Goal: Check status

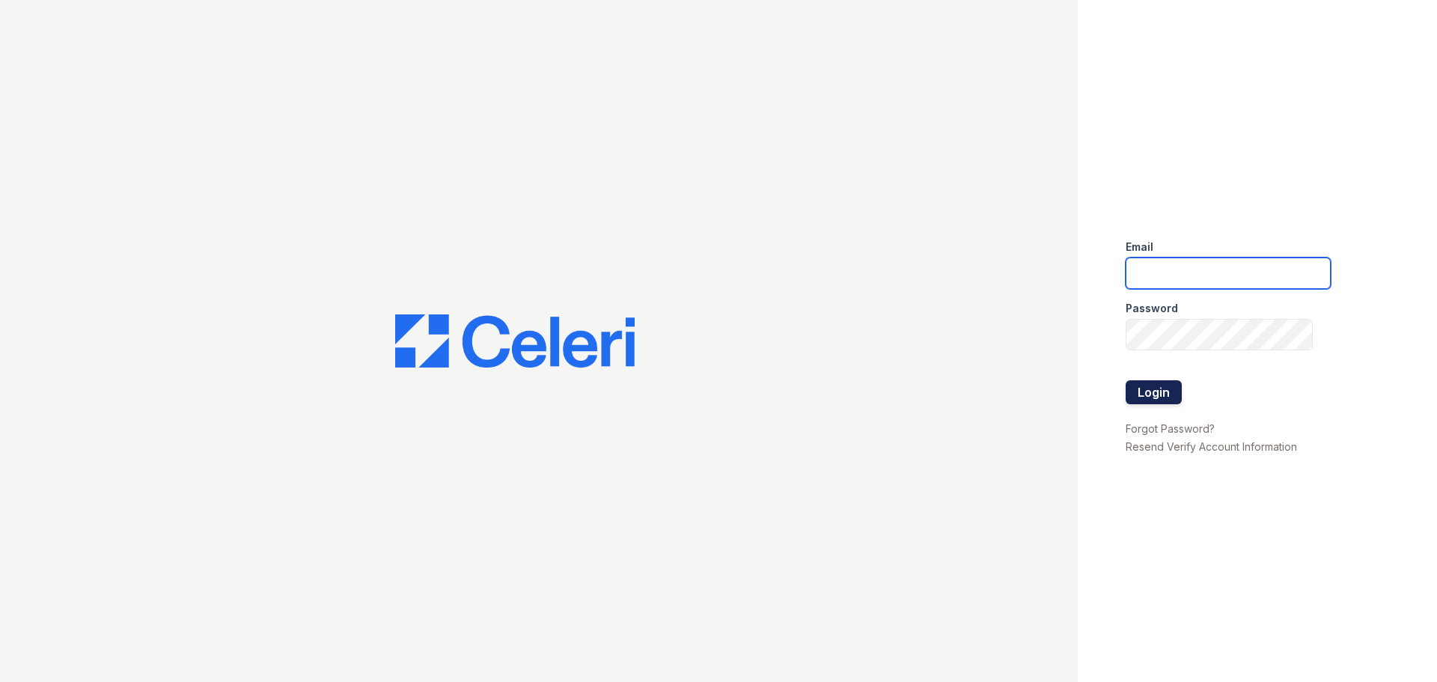
type input "edziurkiewicz@trinity-pm.com"
click at [1163, 389] on button "Login" at bounding box center [1154, 392] width 56 height 24
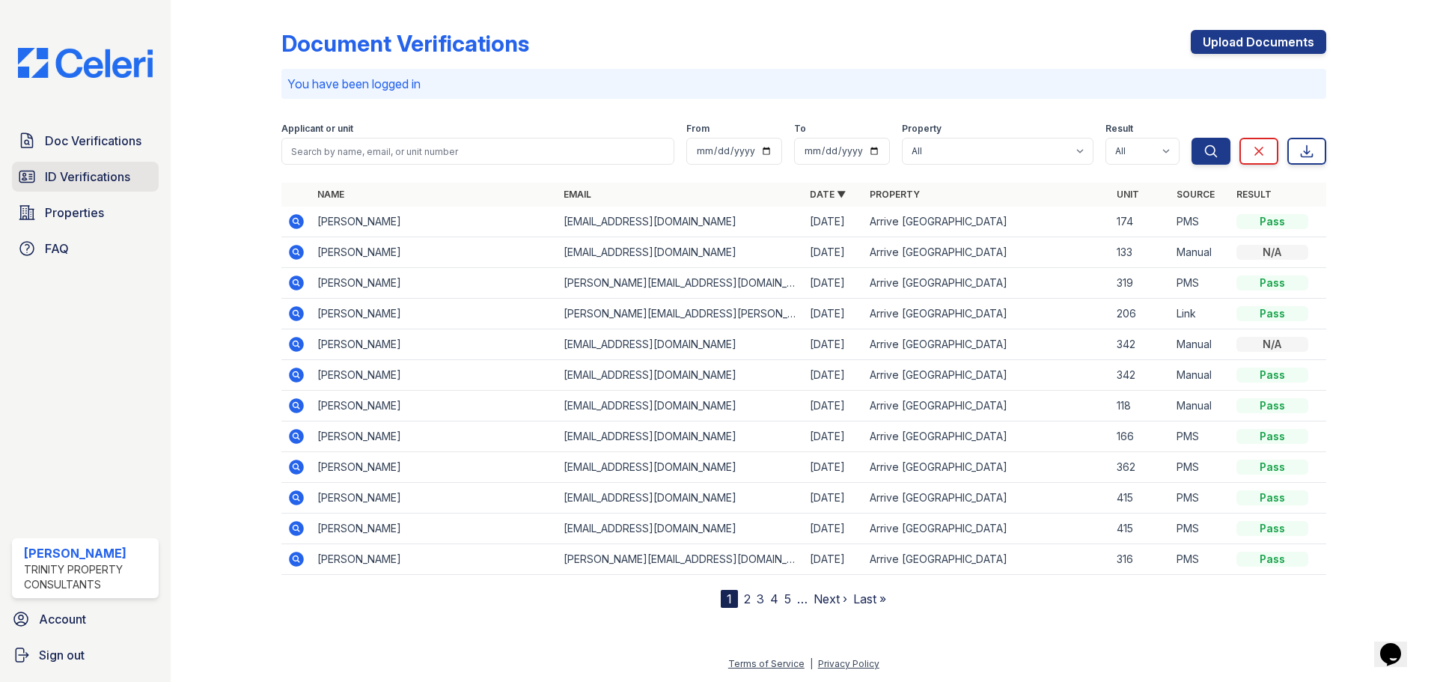
click at [70, 171] on span "ID Verifications" at bounding box center [87, 177] width 85 height 18
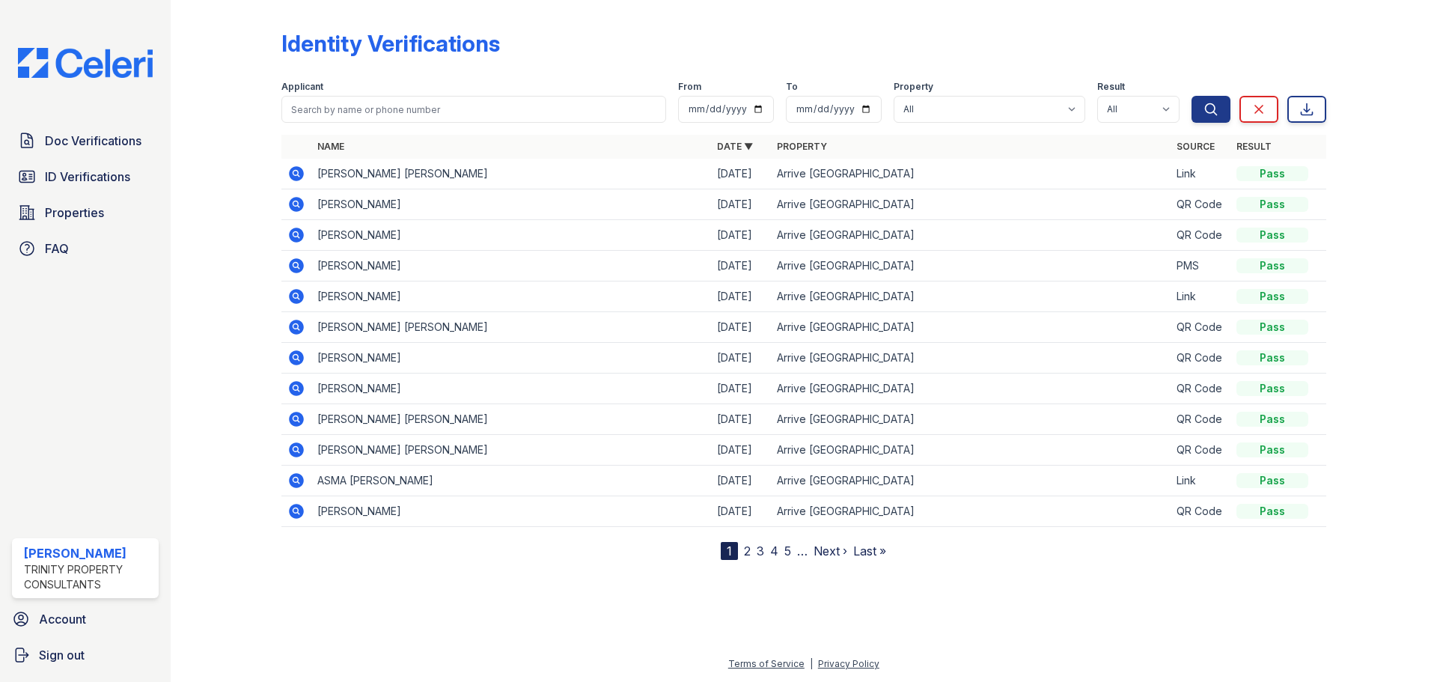
click at [296, 270] on icon at bounding box center [296, 265] width 15 height 15
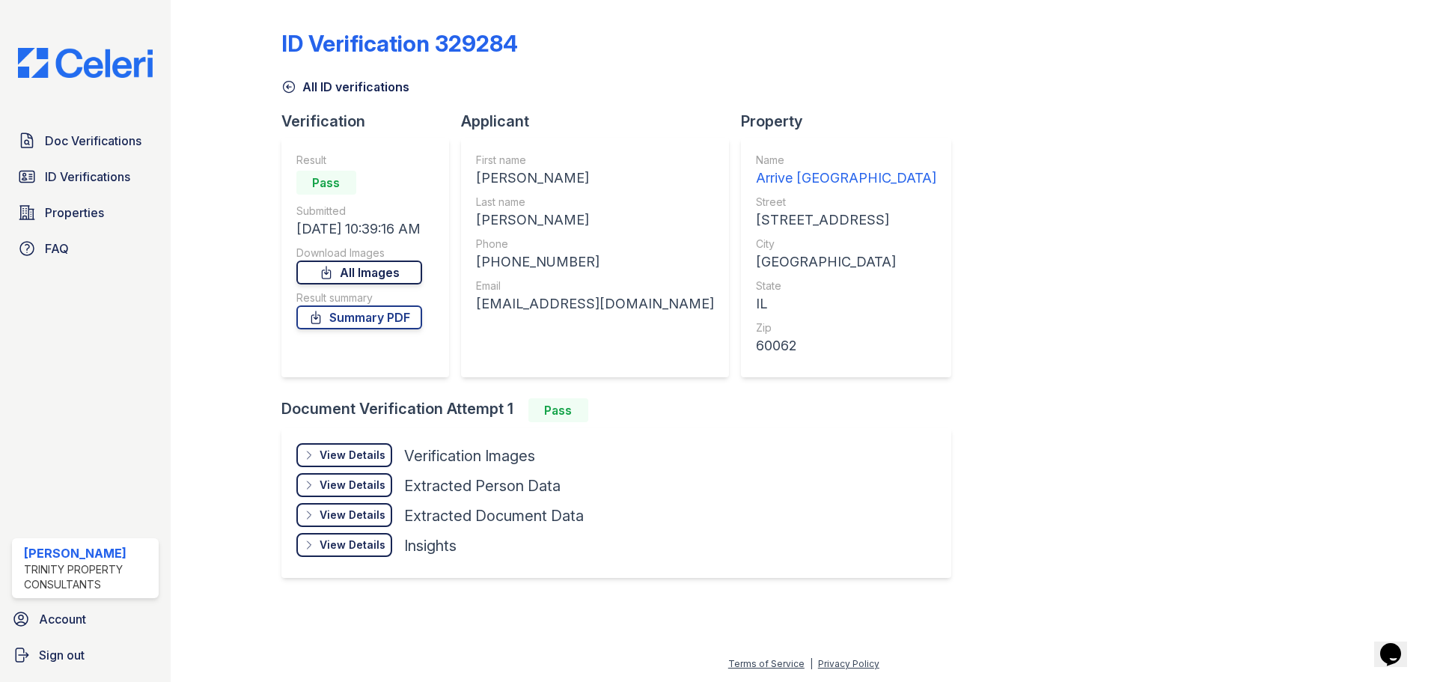
click at [380, 273] on link "All Images" at bounding box center [359, 273] width 126 height 24
